Goal: Information Seeking & Learning: Check status

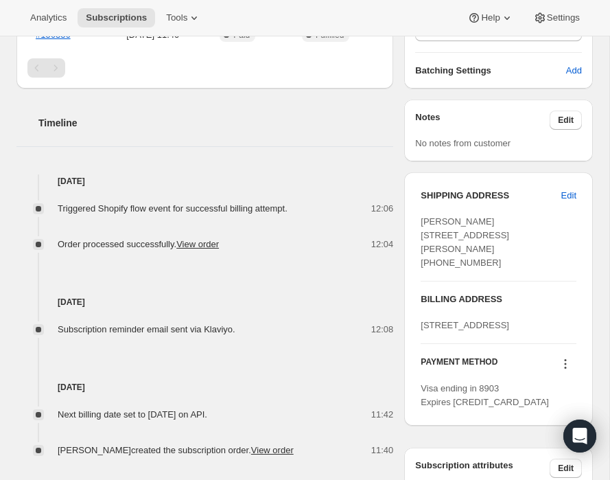
scroll to position [426, 0]
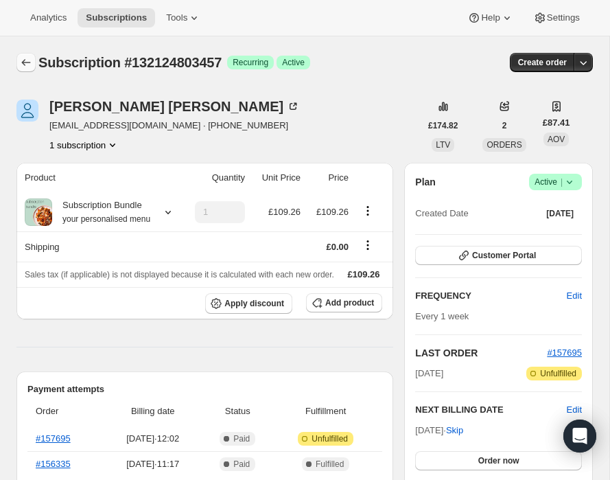
click at [23, 62] on icon "Subscriptions" at bounding box center [26, 62] width 9 height 7
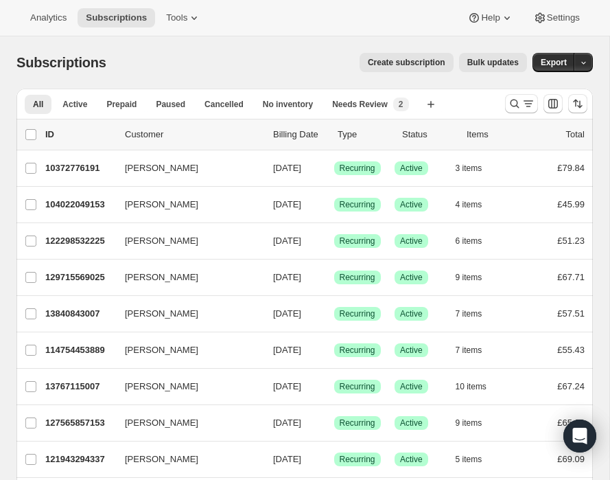
click at [175, 63] on div "Create subscription Bulk updates" at bounding box center [325, 62] width 404 height 19
click at [57, 16] on span "Analytics" at bounding box center [48, 17] width 36 height 11
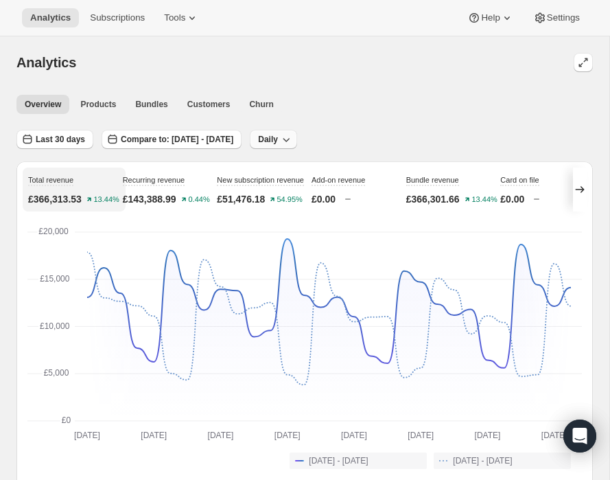
click at [293, 146] on icon "button" at bounding box center [286, 139] width 14 height 14
click at [323, 194] on span "Weekly" at bounding box center [323, 190] width 29 height 10
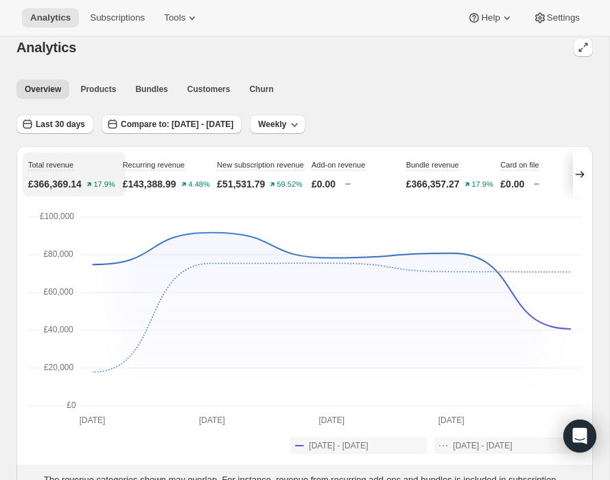
scroll to position [8, 0]
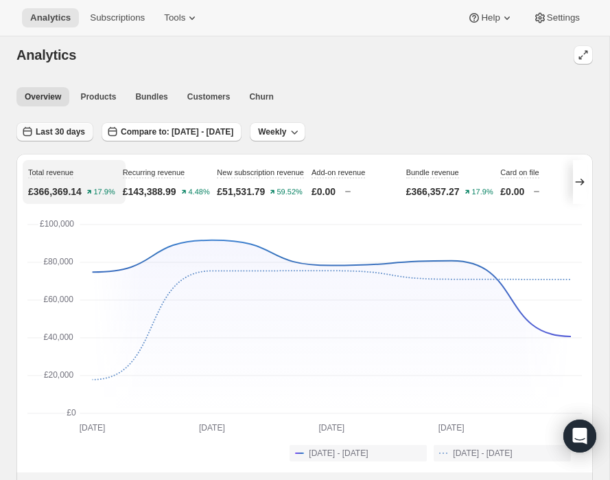
click at [56, 136] on span "Last 30 days" at bounding box center [60, 131] width 49 height 11
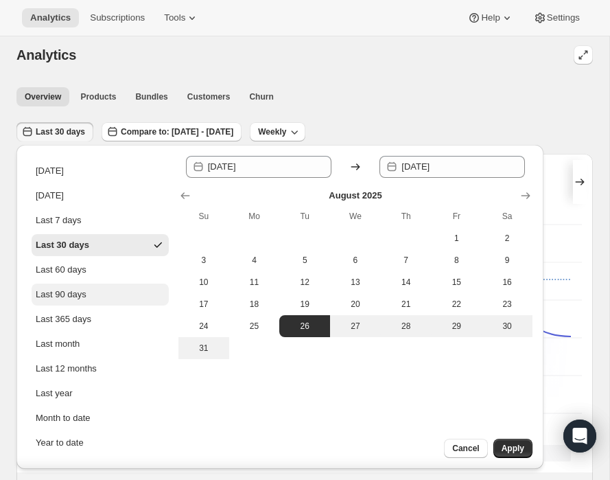
drag, startPoint x: 85, startPoint y: 274, endPoint x: 89, endPoint y: 292, distance: 18.2
click at [89, 292] on ul "[DATE] [DATE] Last 7 days Last 30 days Last 60 days Last 90 days Last 365 days …" at bounding box center [100, 307] width 137 height 294
click at [86, 292] on div "Last 90 days" at bounding box center [61, 295] width 51 height 14
type input "[DATE]"
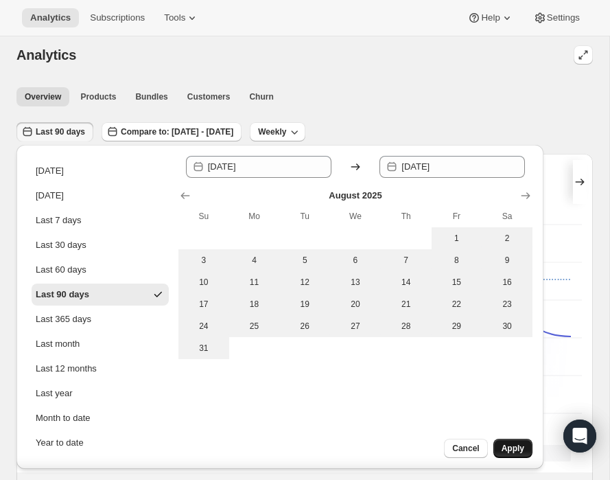
click at [507, 444] on span "Apply" at bounding box center [513, 448] width 23 height 11
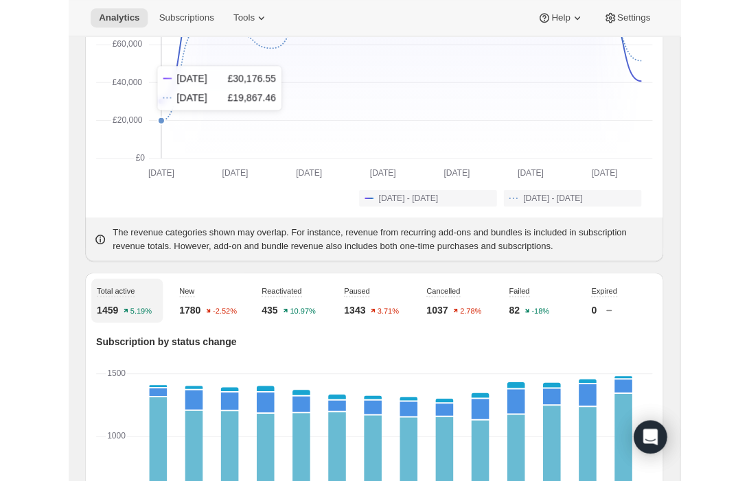
scroll to position [271, 0]
